Goal: Transaction & Acquisition: Purchase product/service

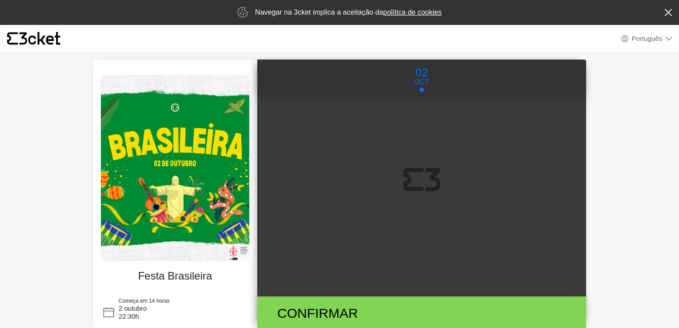
select select "pt_PT"
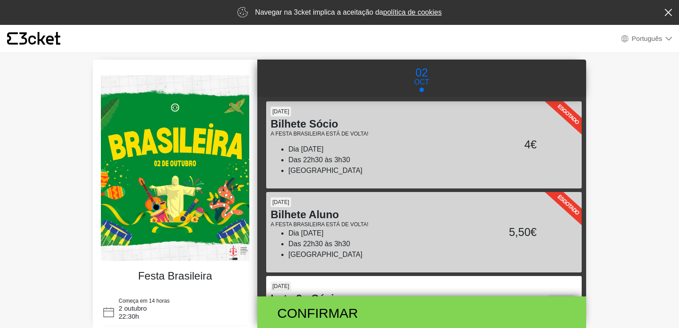
scroll to position [18, 0]
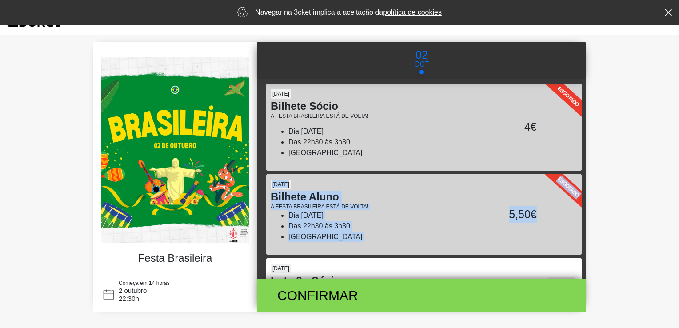
drag, startPoint x: 581, startPoint y: 152, endPoint x: 582, endPoint y: 184, distance: 31.6
click at [582, 184] on div "Esgotado [DATE] Bilhete Sócio A FESTA BRASILEIRA ESTÁ DE VOLTA! Dia [DATE] Das …" at bounding box center [421, 179] width 329 height 200
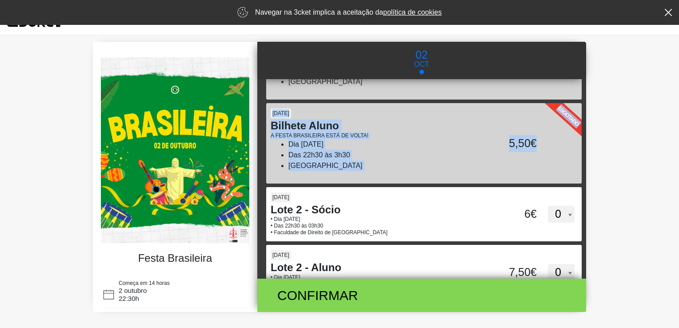
scroll to position [80, 0]
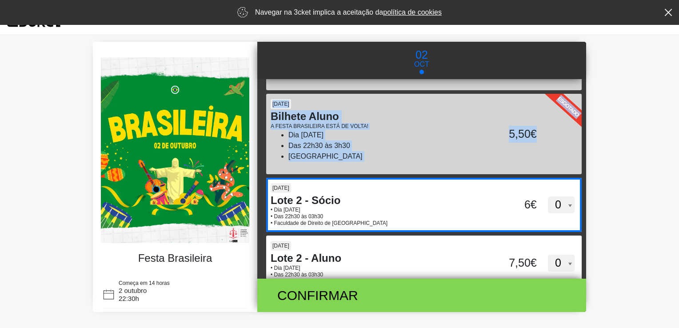
click at [563, 209] on select "0 1 2 3 4 5 6 7 8 9 10 11 12 13 14 15" at bounding box center [561, 205] width 27 height 17
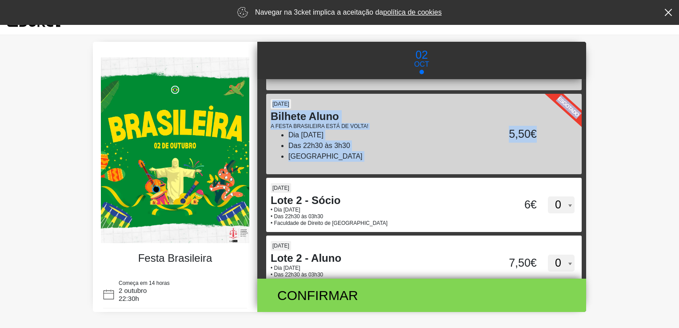
select select "1"
click at [548, 197] on select "0 1 2 3 4 5 6 7 8 9 10 11 12 13 14 15" at bounding box center [561, 205] width 27 height 17
click at [526, 289] on div "6€" at bounding box center [507, 295] width 76 height 20
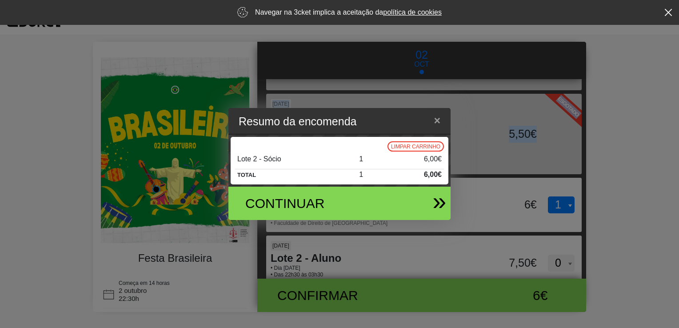
click at [404, 205] on div "Continuar" at bounding box center [336, 203] width 208 height 33
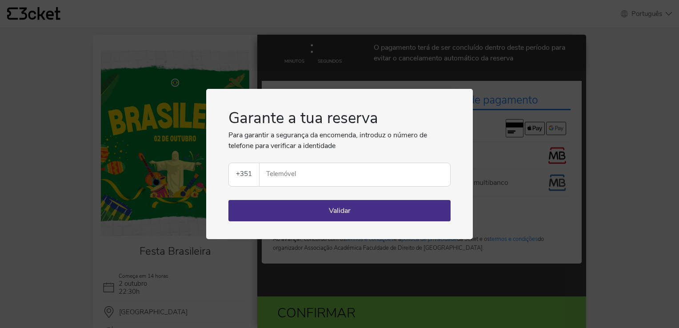
select select "pt_PT"
click at [514, 228] on div "Garante a tua reserva Para garantir a segurança da encomenda, introduz o número…" at bounding box center [339, 164] width 679 height 328
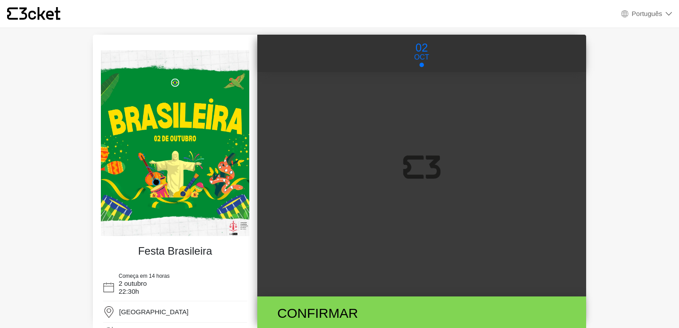
select select "pt_PT"
